Goal: Entertainment & Leisure: Browse casually

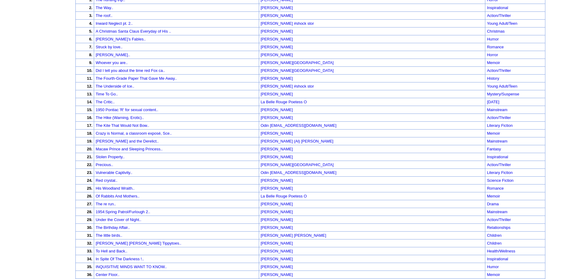
scroll to position [96, 0]
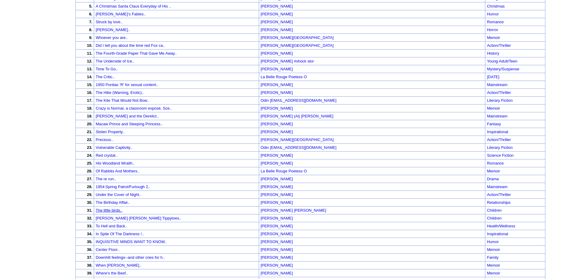
click at [121, 210] on link "The little birds.." at bounding box center [109, 210] width 27 height 5
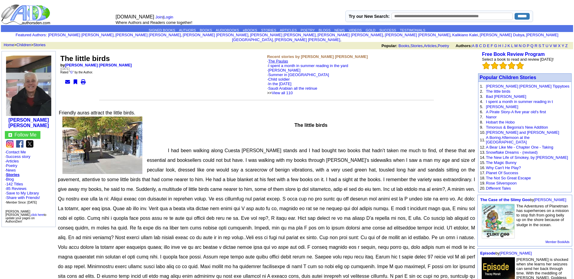
click at [279, 59] on link "The Paulas" at bounding box center [278, 61] width 20 height 5
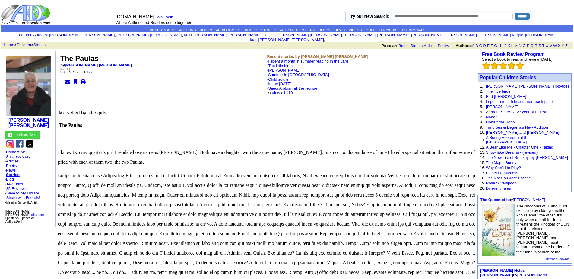
click at [291, 86] on link "Saudi Arabian all the retinue" at bounding box center [292, 88] width 49 height 5
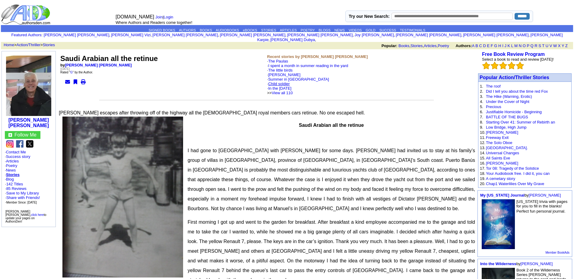
click at [285, 81] on link "Child soldier" at bounding box center [279, 83] width 22 height 5
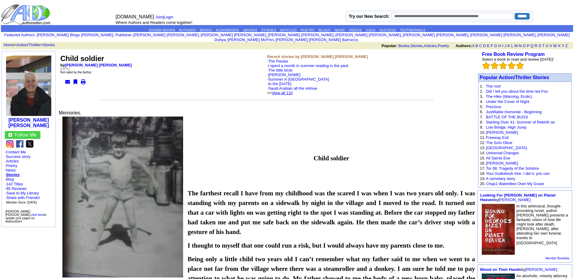
click at [292, 90] on link "View all 110" at bounding box center [282, 92] width 21 height 5
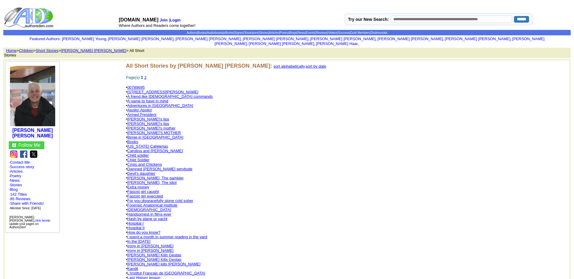
click at [160, 166] on link "Damned [PERSON_NAME] servitude" at bounding box center [159, 168] width 65 height 5
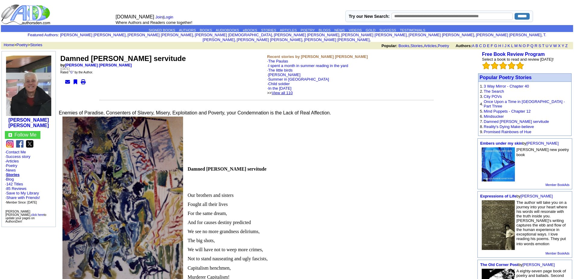
click at [289, 90] on link "View all 110" at bounding box center [282, 92] width 21 height 5
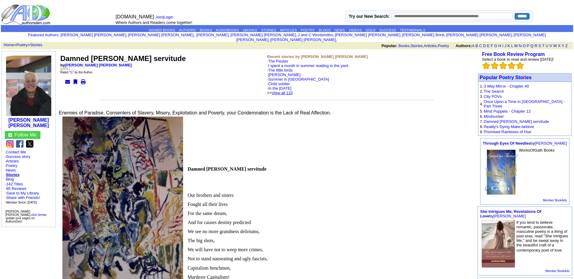
click at [293, 90] on link "View all 110" at bounding box center [282, 92] width 21 height 5
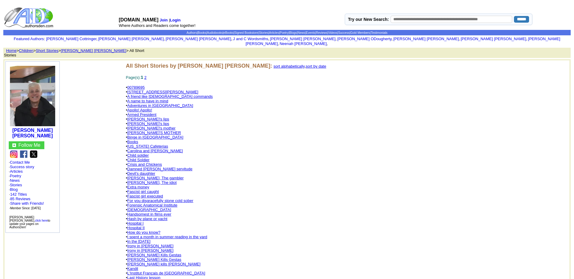
click at [131, 207] on link "[DEMOGRAPHIC_DATA]" at bounding box center [149, 209] width 44 height 5
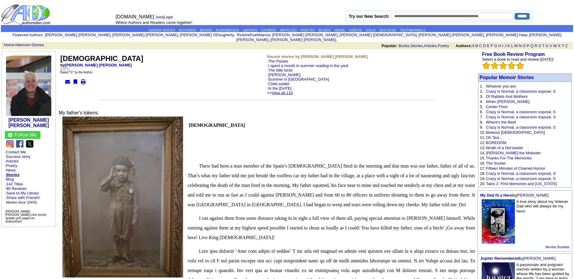
click at [292, 90] on link "View all 110" at bounding box center [282, 92] width 21 height 5
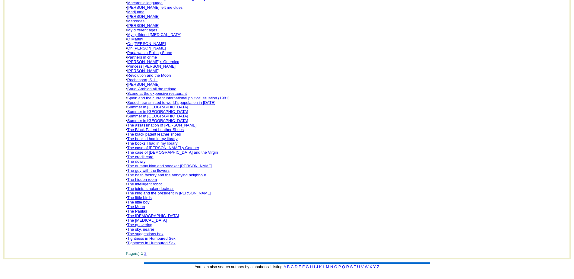
scroll to position [301, 0]
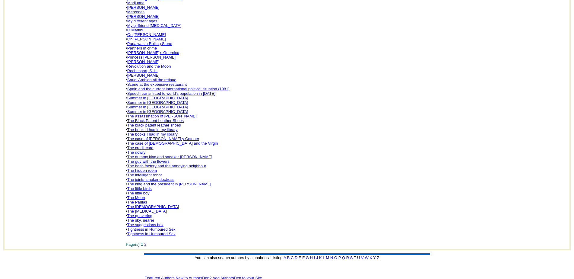
click at [151, 177] on link "The joints-smoker doctress" at bounding box center [150, 179] width 47 height 5
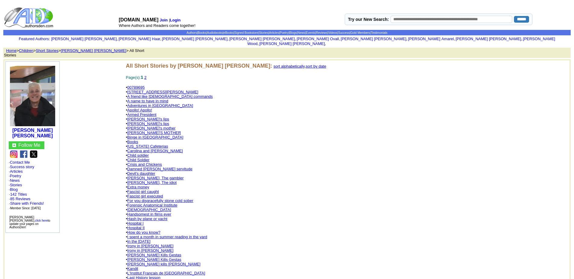
scroll to position [301, 0]
click at [16, 169] on link "Articles" at bounding box center [16, 171] width 13 height 5
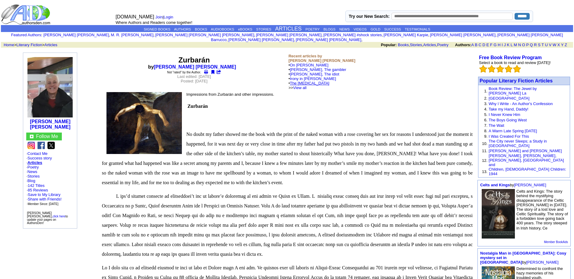
click at [315, 81] on link "The Psychological Test" at bounding box center [309, 83] width 39 height 5
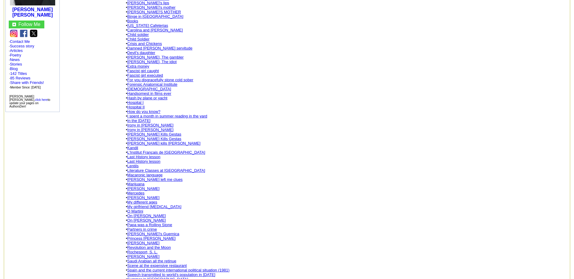
scroll to position [133, 0]
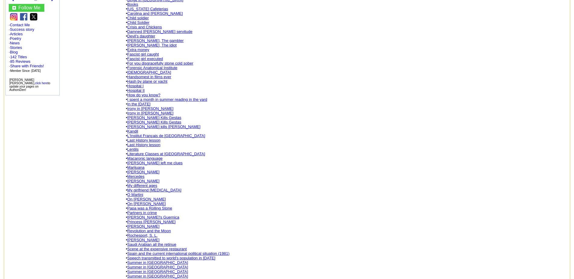
click at [143, 224] on link "REGIS TANTUM" at bounding box center [143, 226] width 32 height 5
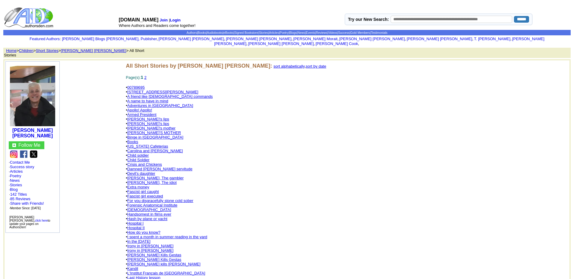
scroll to position [133, 0]
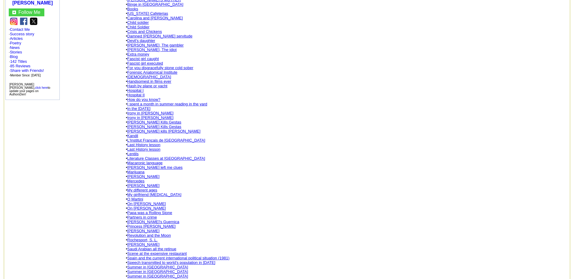
click at [147, 251] on link "Scene at the expensive restaurant" at bounding box center [156, 253] width 59 height 5
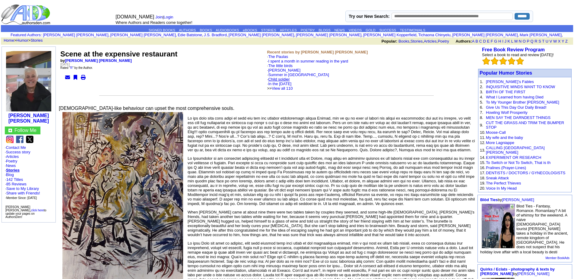
click at [280, 77] on link "Child soldier" at bounding box center [279, 79] width 22 height 5
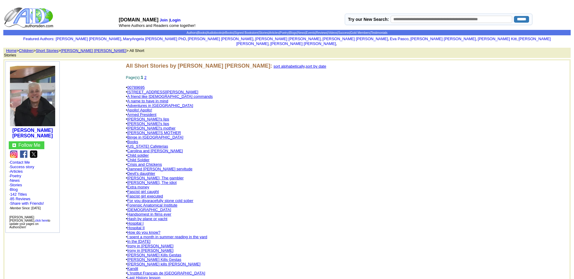
scroll to position [133, 0]
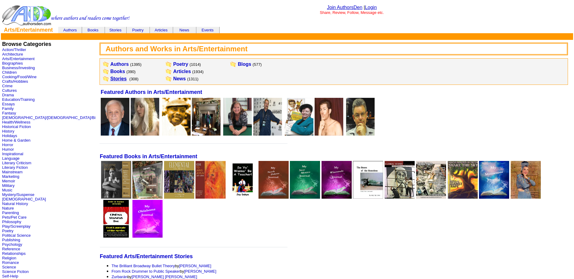
click at [110, 80] on link "Stories" at bounding box center [118, 78] width 16 height 5
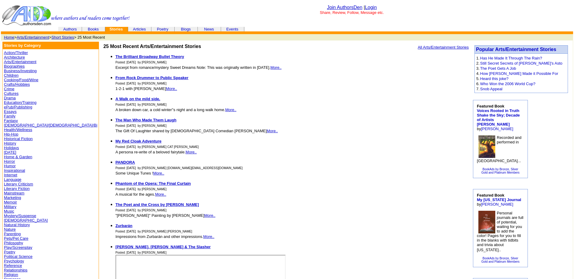
click at [19, 189] on link "Literary Fiction" at bounding box center [17, 188] width 26 height 5
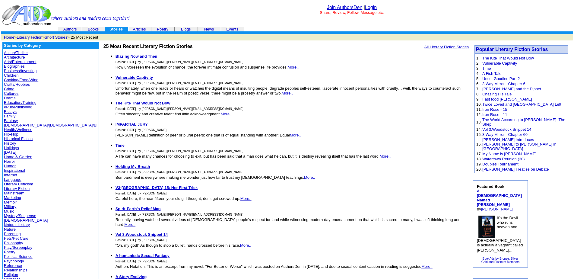
click at [8, 165] on link "Humor" at bounding box center [10, 165] width 12 height 5
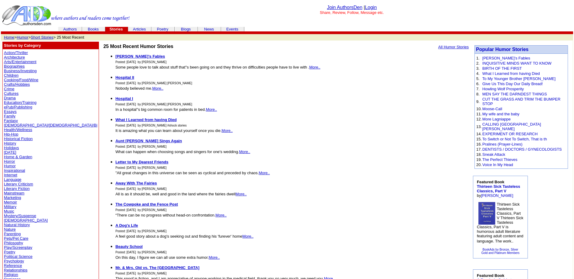
click at [10, 65] on link "Biographies" at bounding box center [14, 66] width 21 height 5
